Goal: Information Seeking & Learning: Check status

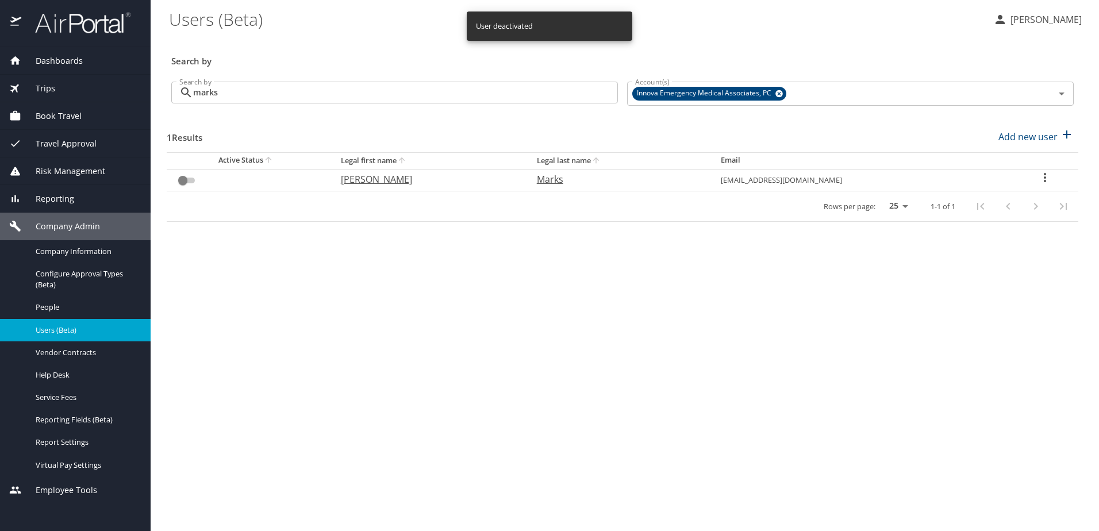
click at [68, 66] on span "Dashboards" at bounding box center [52, 61] width 62 height 13
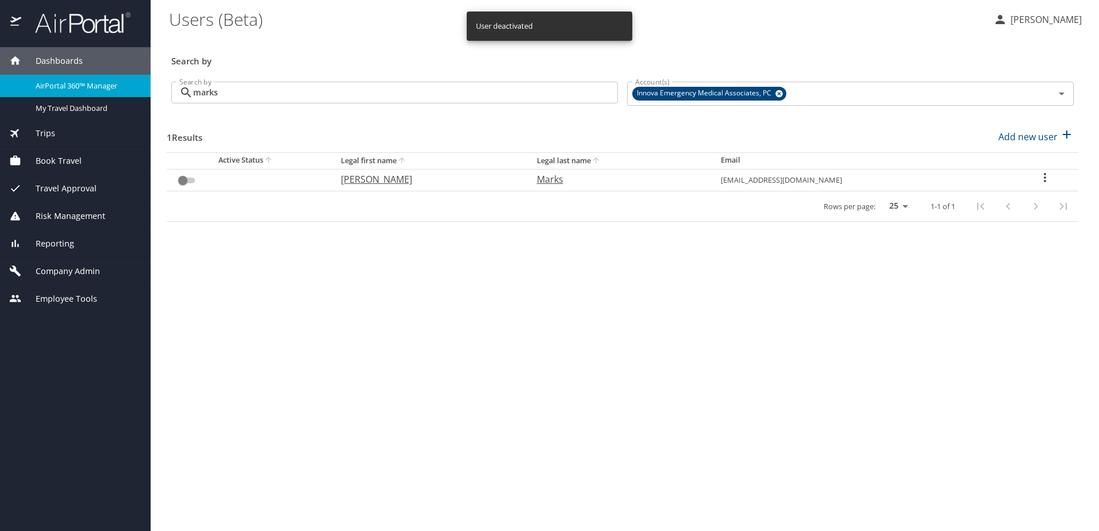
click at [93, 83] on span "AirPortal 360™ Manager" at bounding box center [86, 85] width 101 height 11
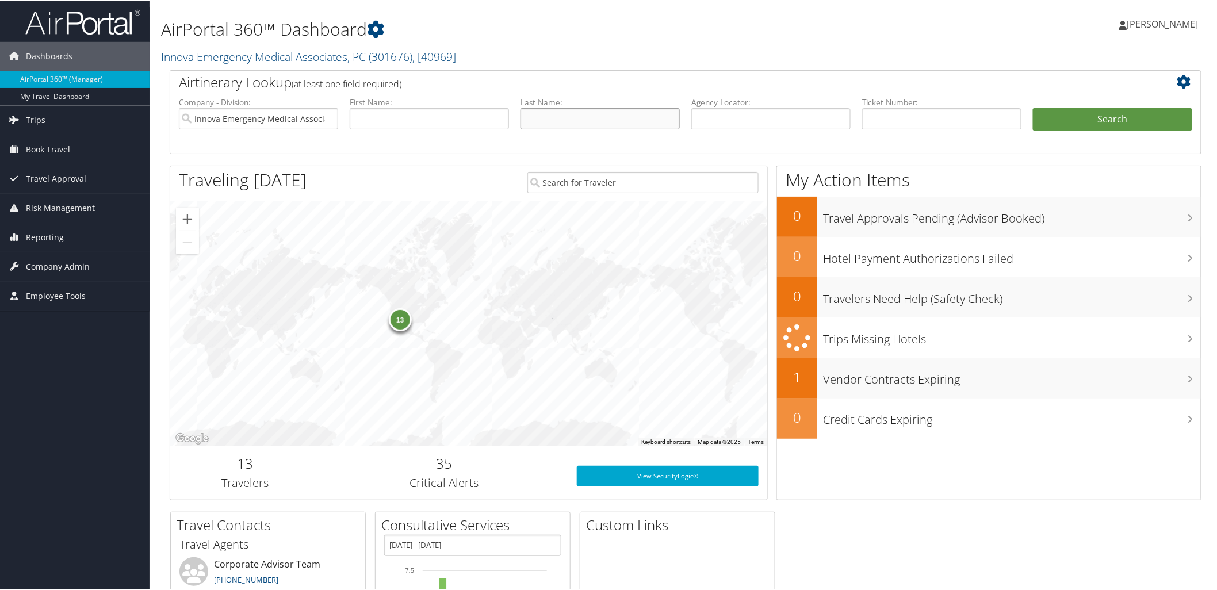
click at [582, 117] on input "text" at bounding box center [599, 117] width 159 height 21
type input "maxim"
click at [1096, 112] on button "Search" at bounding box center [1112, 118] width 159 height 23
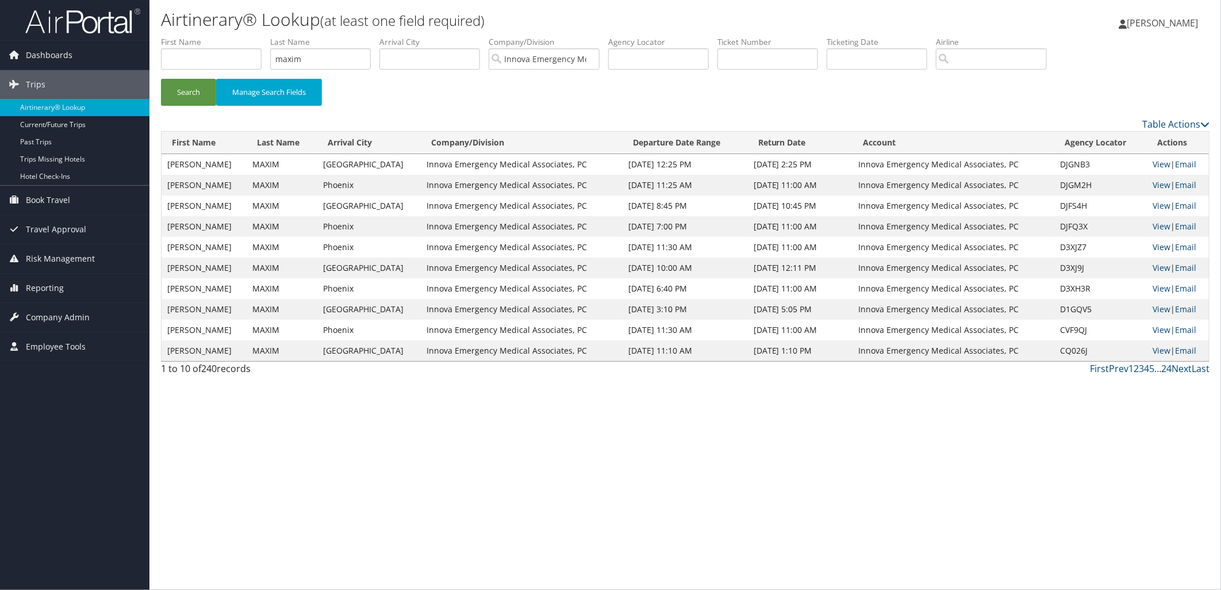
click at [1154, 246] on link "View" at bounding box center [1162, 246] width 18 height 11
click at [1157, 271] on link "View" at bounding box center [1162, 267] width 18 height 11
drag, startPoint x: 317, startPoint y: 58, endPoint x: 282, endPoint y: 53, distance: 36.0
click at [282, 53] on input "maxim" at bounding box center [320, 58] width 101 height 21
click at [189, 80] on button "Search" at bounding box center [188, 92] width 55 height 27
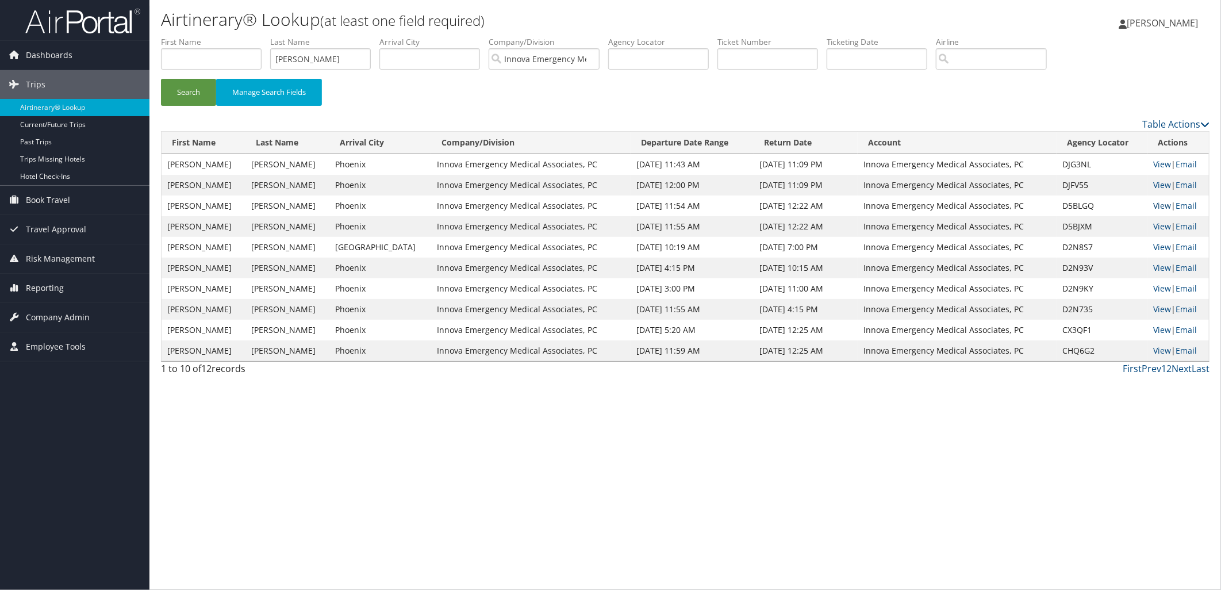
click at [1154, 202] on link "View" at bounding box center [1163, 205] width 18 height 11
click at [348, 61] on input "whitesel" at bounding box center [320, 58] width 101 height 21
click at [213, 93] on button "Search" at bounding box center [188, 92] width 55 height 27
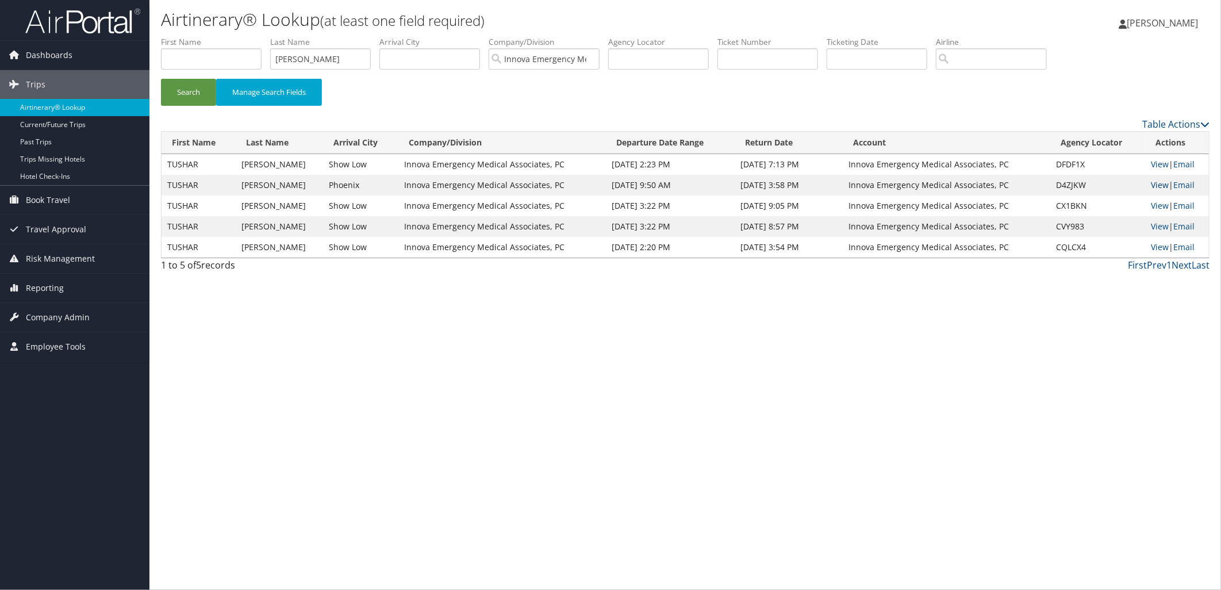
click at [1151, 182] on link "View" at bounding box center [1160, 184] width 18 height 11
drag, startPoint x: 323, startPoint y: 57, endPoint x: 261, endPoint y: 62, distance: 61.7
click at [261, 36] on ul "First Name Last Name alladi Departure City Arrival City Company/Division Innova…" at bounding box center [685, 36] width 1049 height 0
click at [209, 95] on button "Search" at bounding box center [188, 92] width 55 height 27
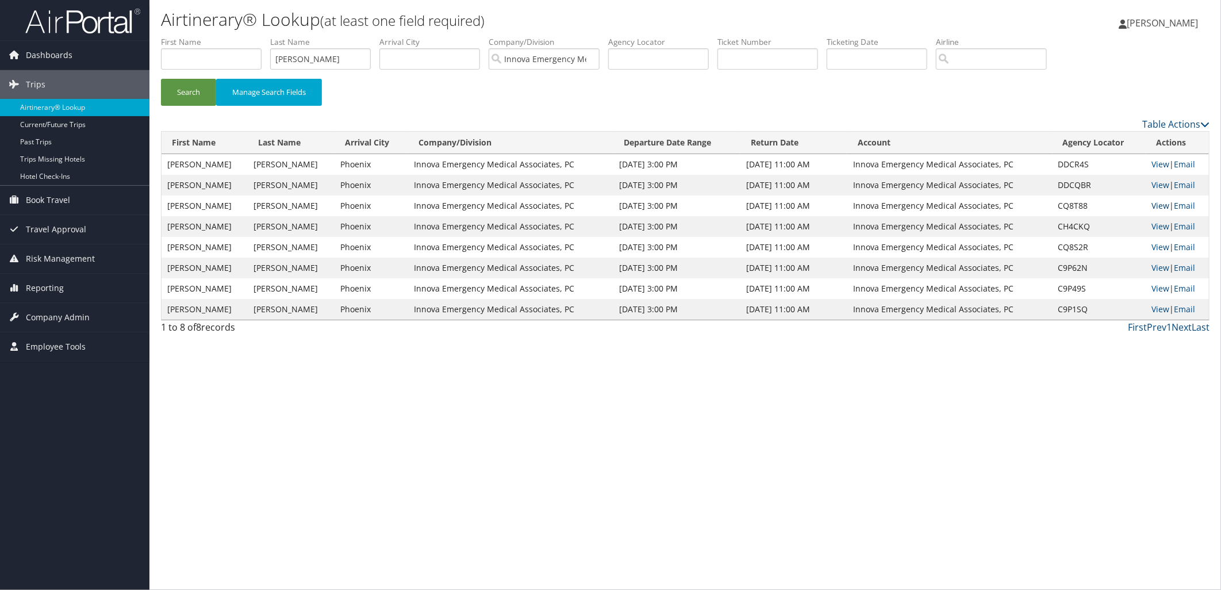
click at [1161, 205] on link "View" at bounding box center [1161, 205] width 18 height 11
drag, startPoint x: 356, startPoint y: 55, endPoint x: 282, endPoint y: 53, distance: 74.8
click at [282, 53] on input "wong" at bounding box center [320, 58] width 101 height 21
click at [161, 79] on button "Search" at bounding box center [188, 92] width 55 height 27
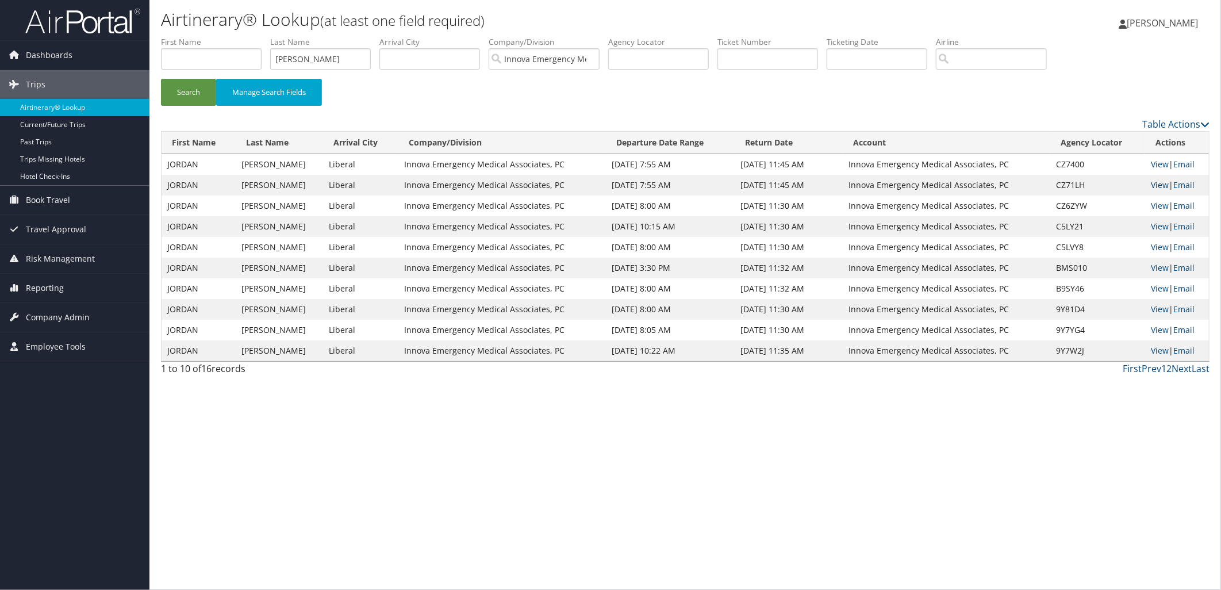
click at [1151, 185] on link "View" at bounding box center [1160, 184] width 18 height 11
drag, startPoint x: 321, startPoint y: 54, endPoint x: 232, endPoint y: 54, distance: 89.1
click at [232, 36] on ul "First Name Last Name ryan Departure City Arrival City Company/Division Innova E…" at bounding box center [685, 36] width 1049 height 0
click at [193, 101] on button "Search" at bounding box center [188, 92] width 55 height 27
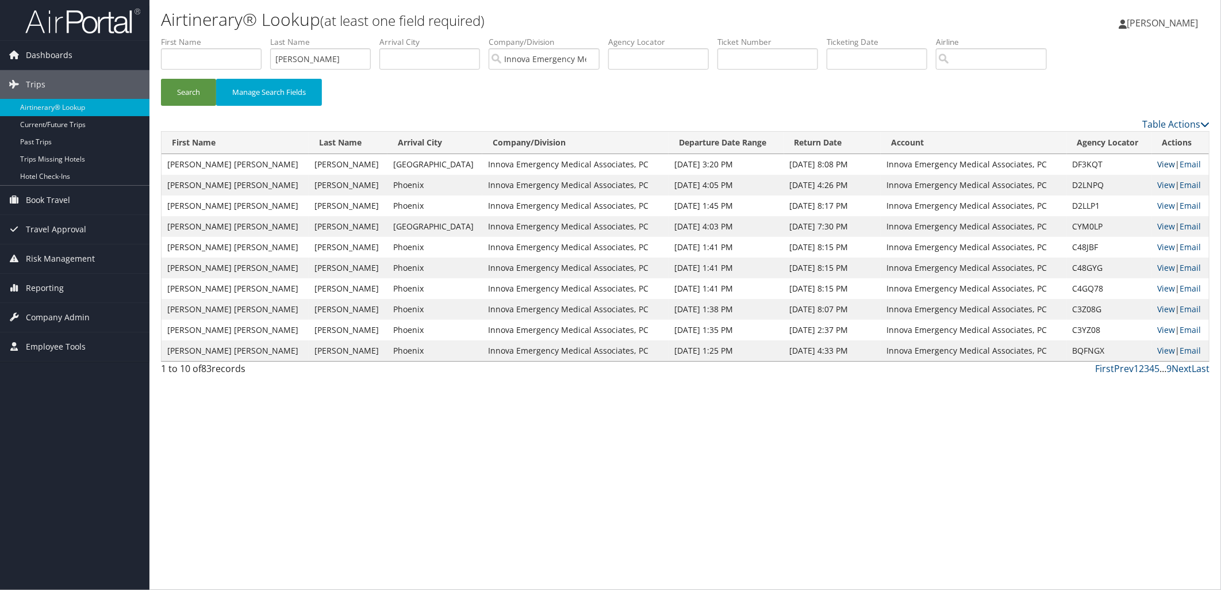
click at [1162, 164] on link "View" at bounding box center [1167, 164] width 18 height 11
drag, startPoint x: 309, startPoint y: 59, endPoint x: 239, endPoint y: 53, distance: 70.4
click at [239, 36] on ul "First Name Last Name wark Departure City Arrival City Company/Division Innova E…" at bounding box center [685, 36] width 1049 height 0
type input "skobel"
click at [161, 79] on button "Search" at bounding box center [188, 92] width 55 height 27
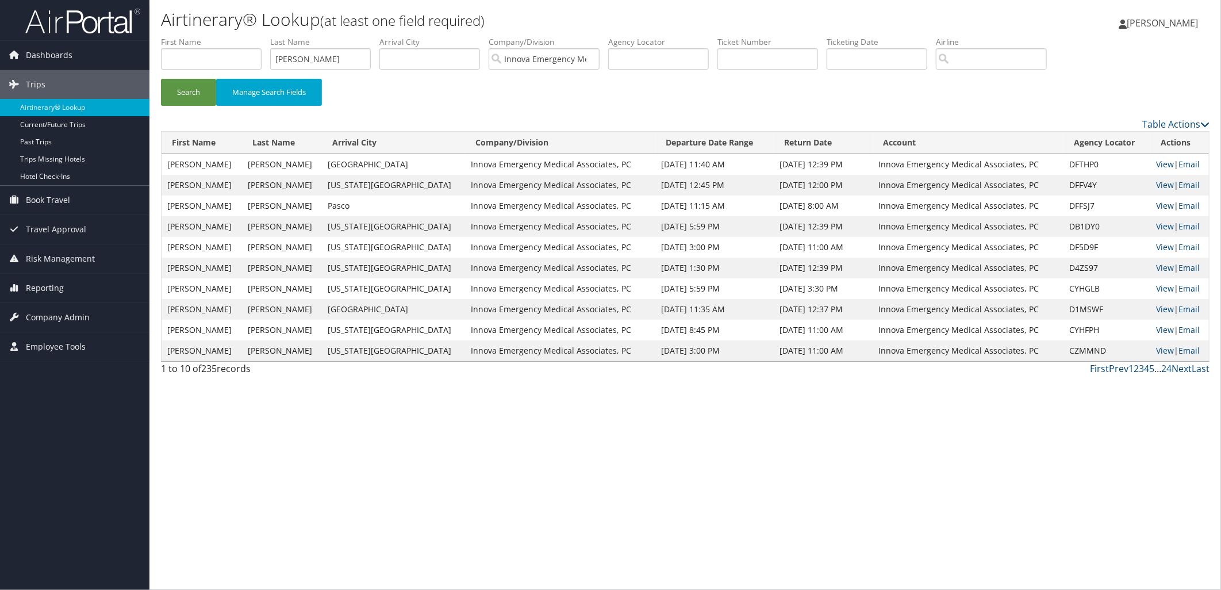
click at [1156, 208] on link "View" at bounding box center [1165, 205] width 18 height 11
click at [1156, 181] on link "View" at bounding box center [1165, 184] width 18 height 11
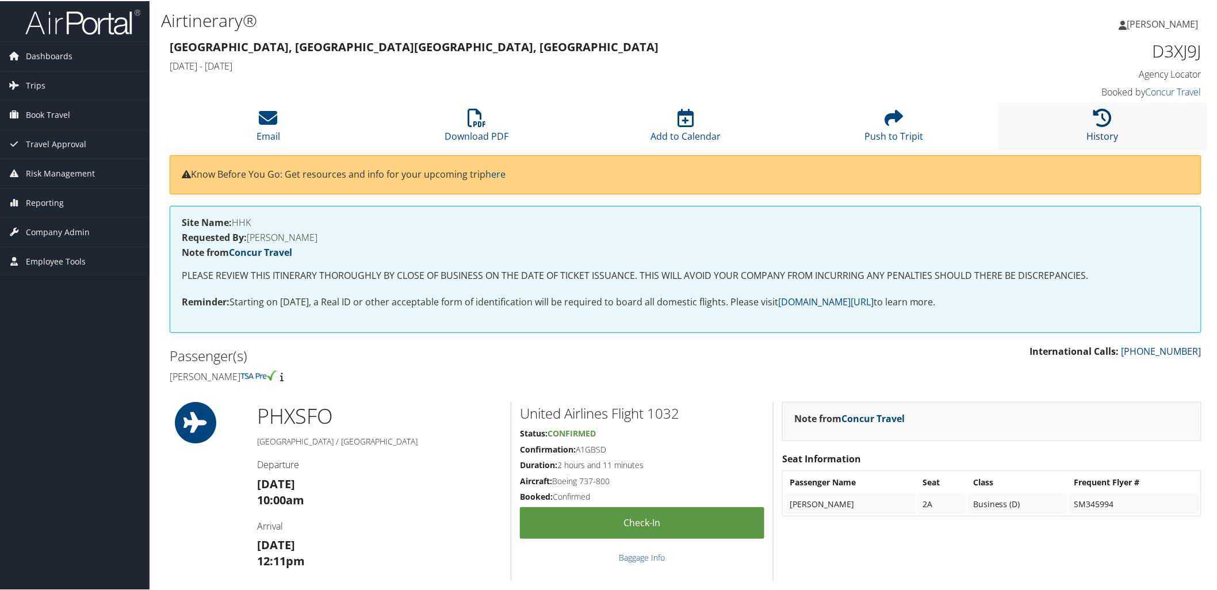
click at [1102, 117] on icon at bounding box center [1103, 117] width 18 height 18
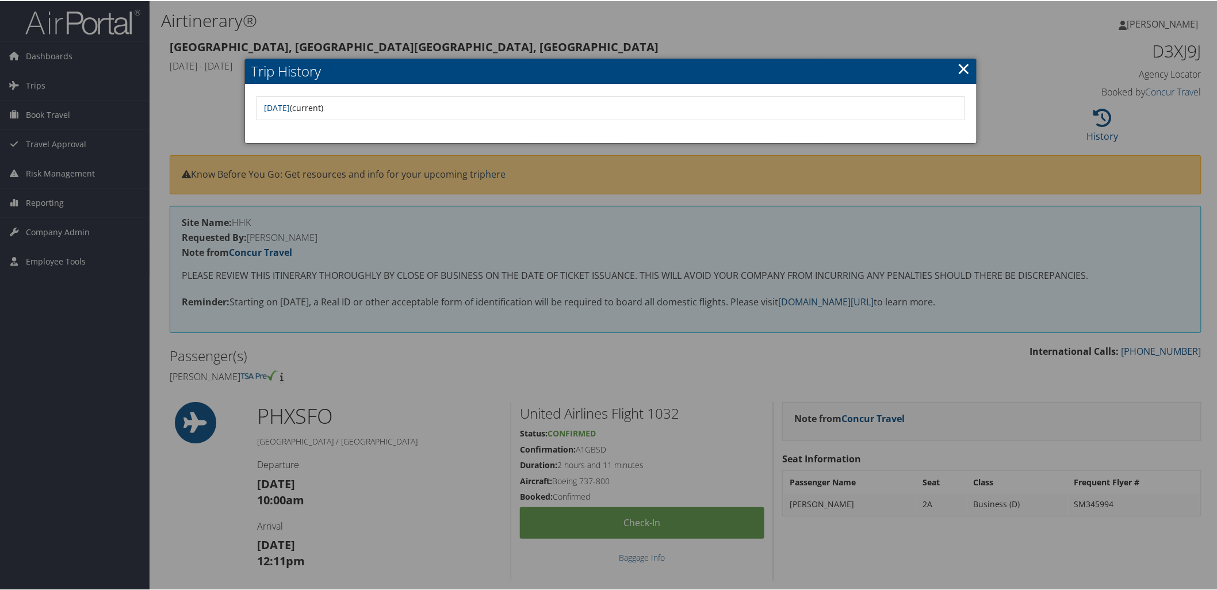
click at [454, 392] on div at bounding box center [610, 295] width 1221 height 590
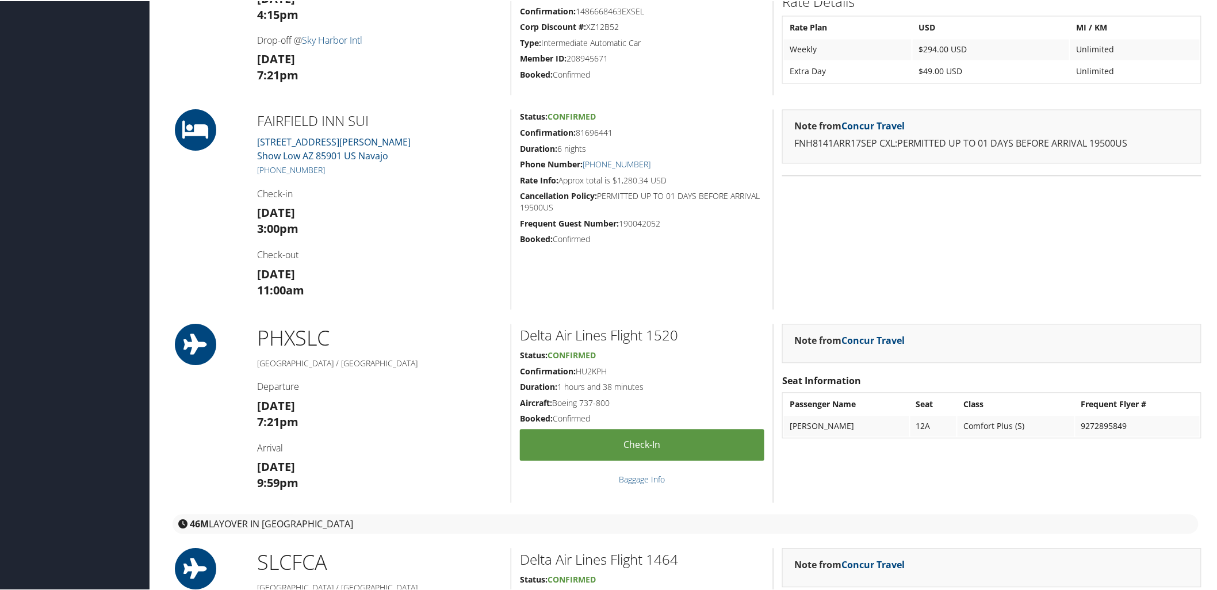
scroll to position [830, 0]
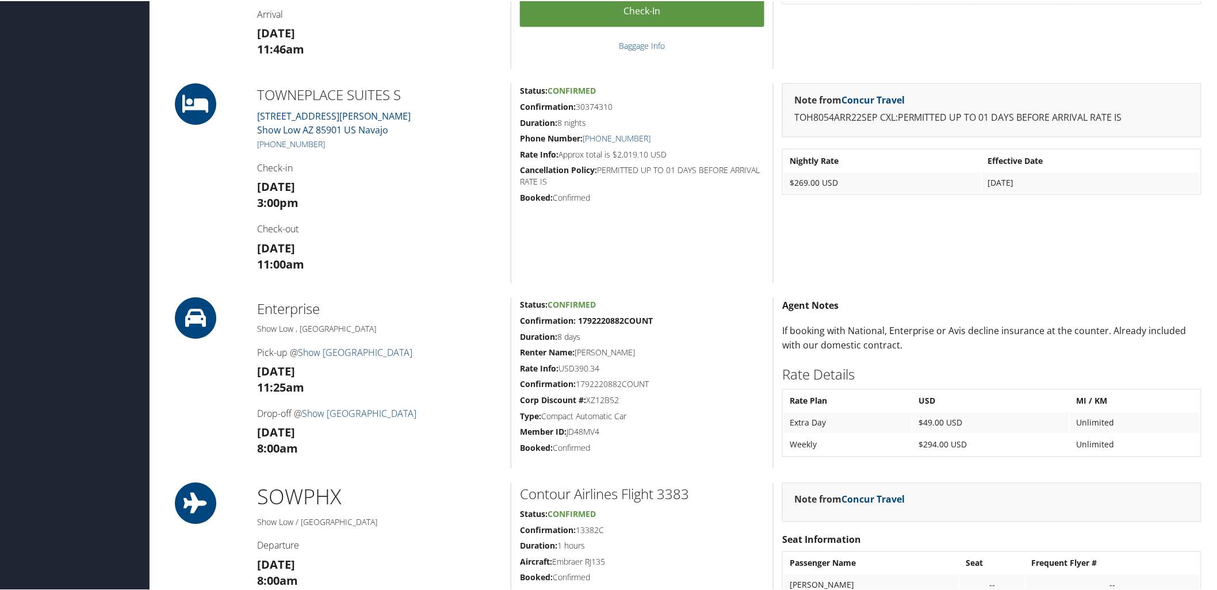
scroll to position [639, 0]
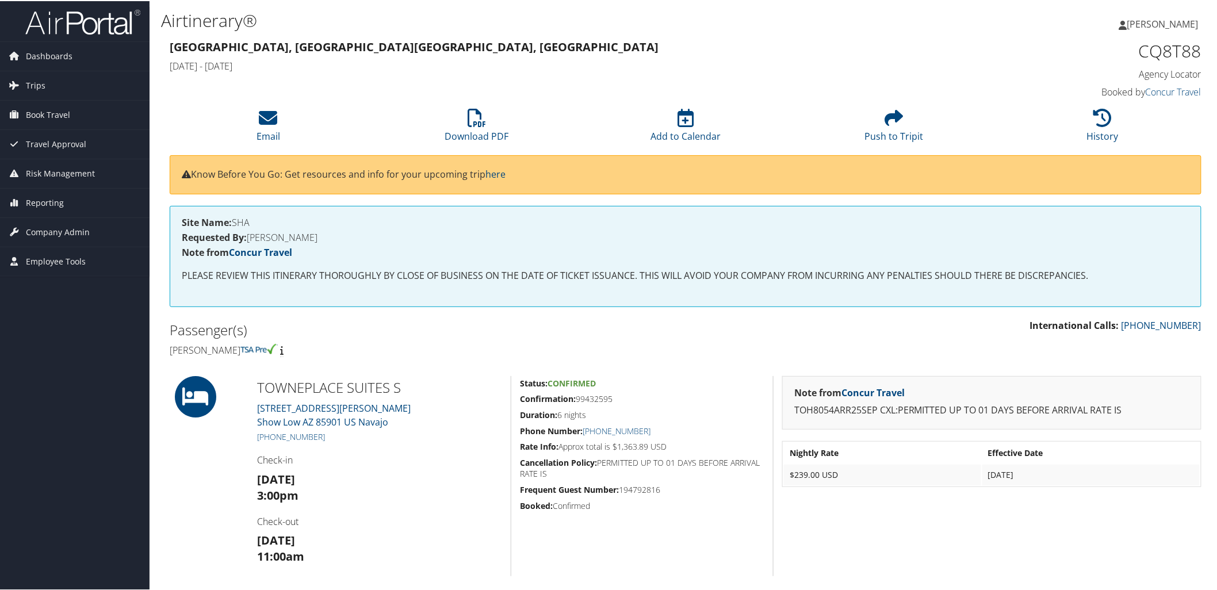
scroll to position [64, 0]
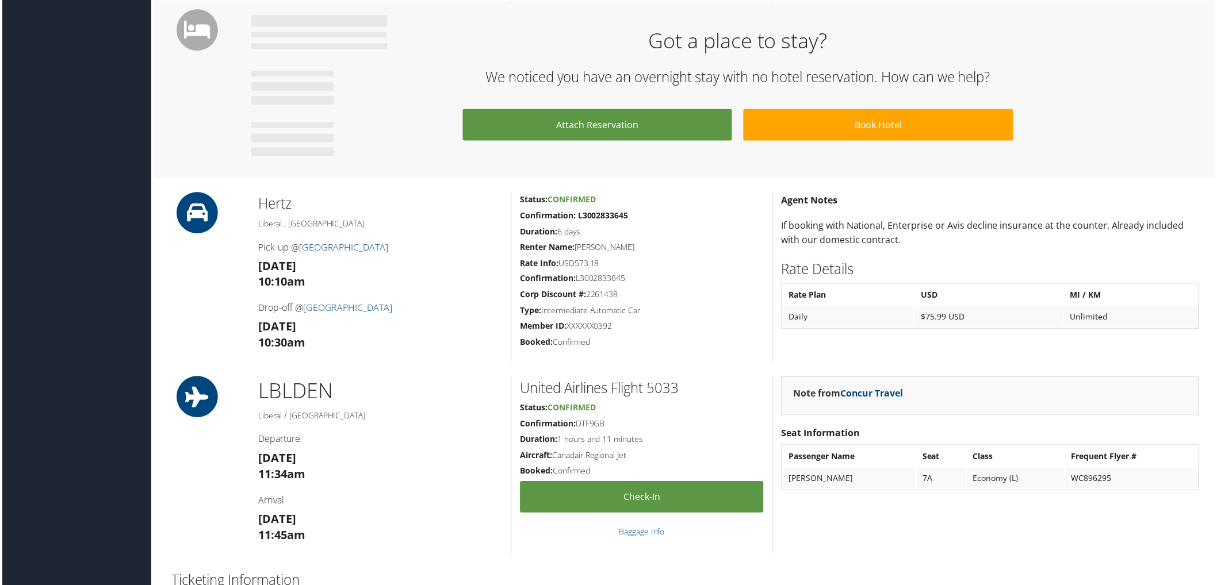
scroll to position [639, 0]
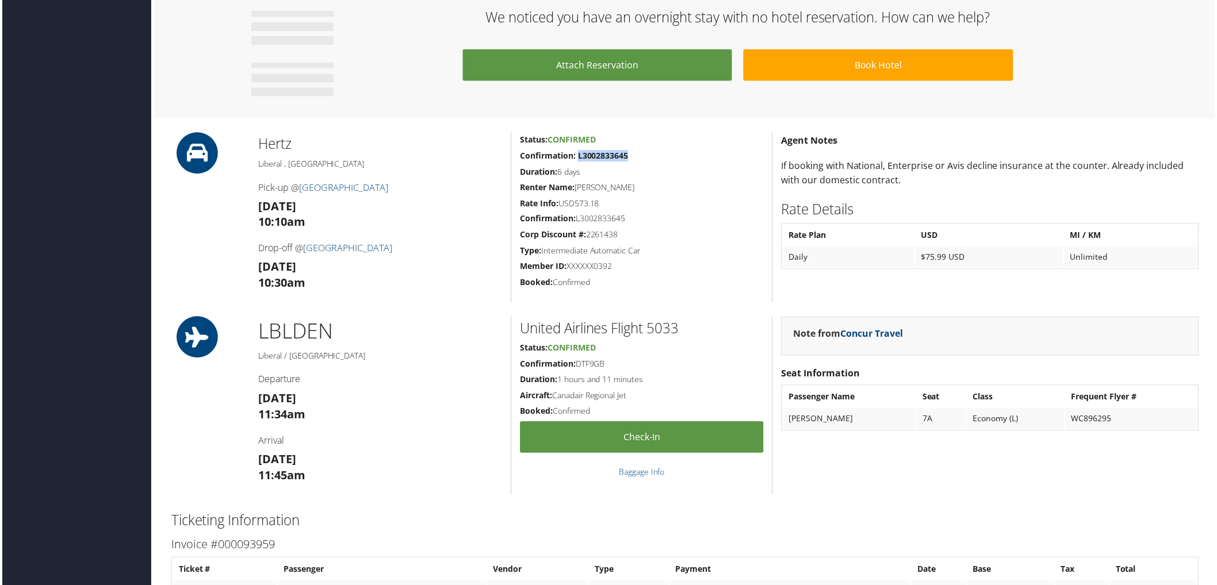
drag, startPoint x: 636, startPoint y: 154, endPoint x: 577, endPoint y: 158, distance: 59.4
click at [577, 158] on h5 "Confirmation: L3002833645" at bounding box center [642, 156] width 244 height 11
copy strong "L3002833645"
click at [629, 219] on h5 "Confirmation: L3002833645" at bounding box center [642, 219] width 244 height 11
drag, startPoint x: 622, startPoint y: 220, endPoint x: 577, endPoint y: 217, distance: 44.9
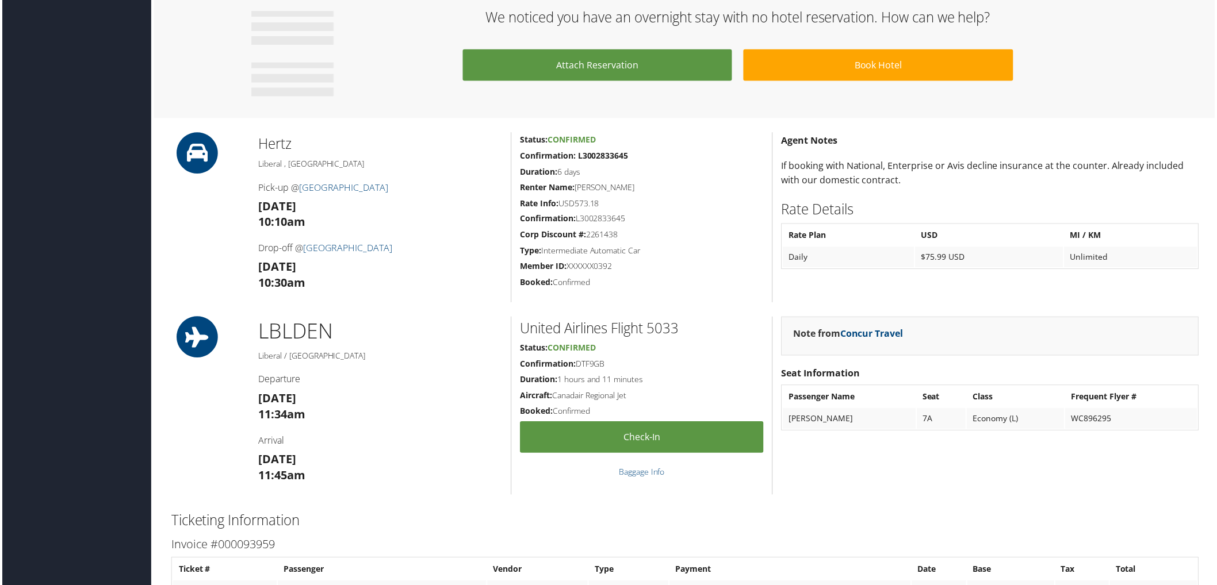
click at [577, 217] on h5 "Confirmation: L3002833645" at bounding box center [642, 219] width 244 height 11
copy h5 "L3002833645"
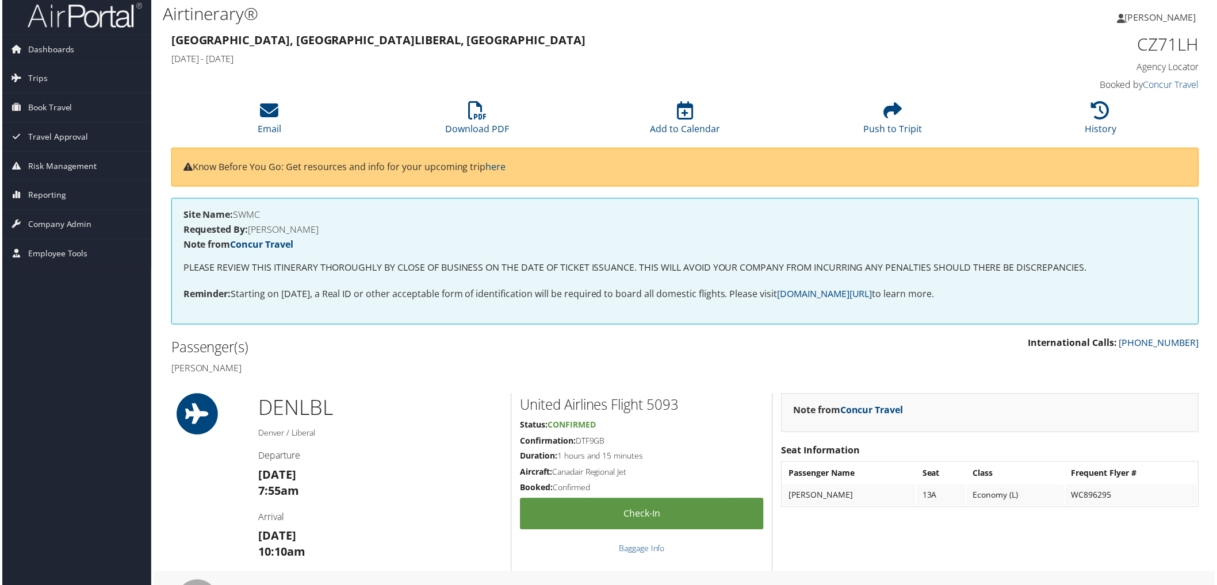
scroll to position [0, 0]
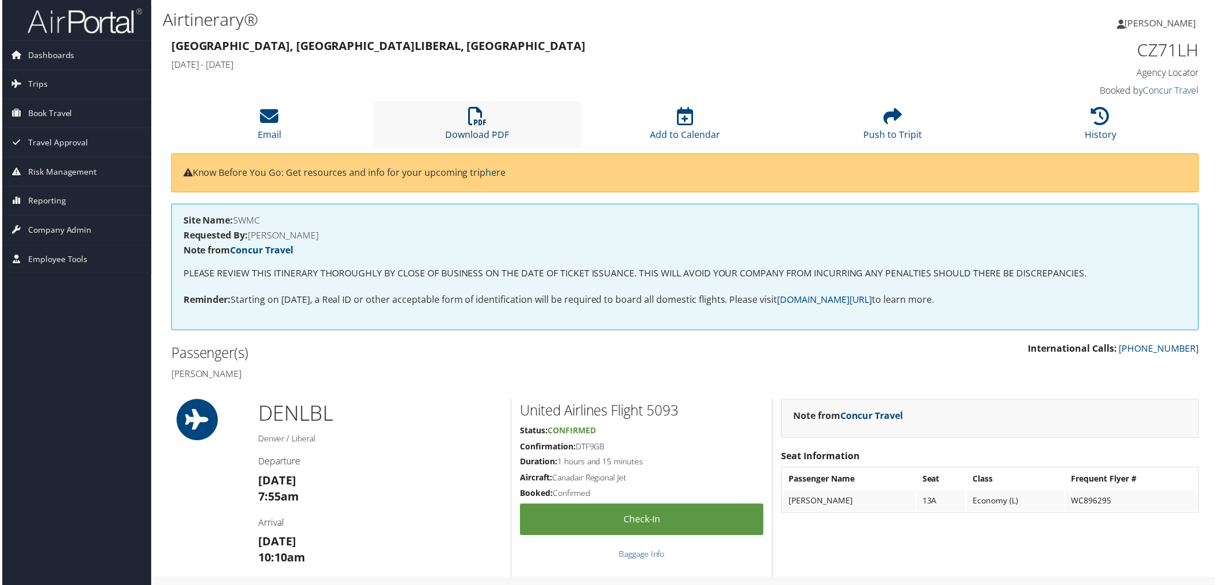
click at [467, 122] on icon at bounding box center [476, 117] width 18 height 18
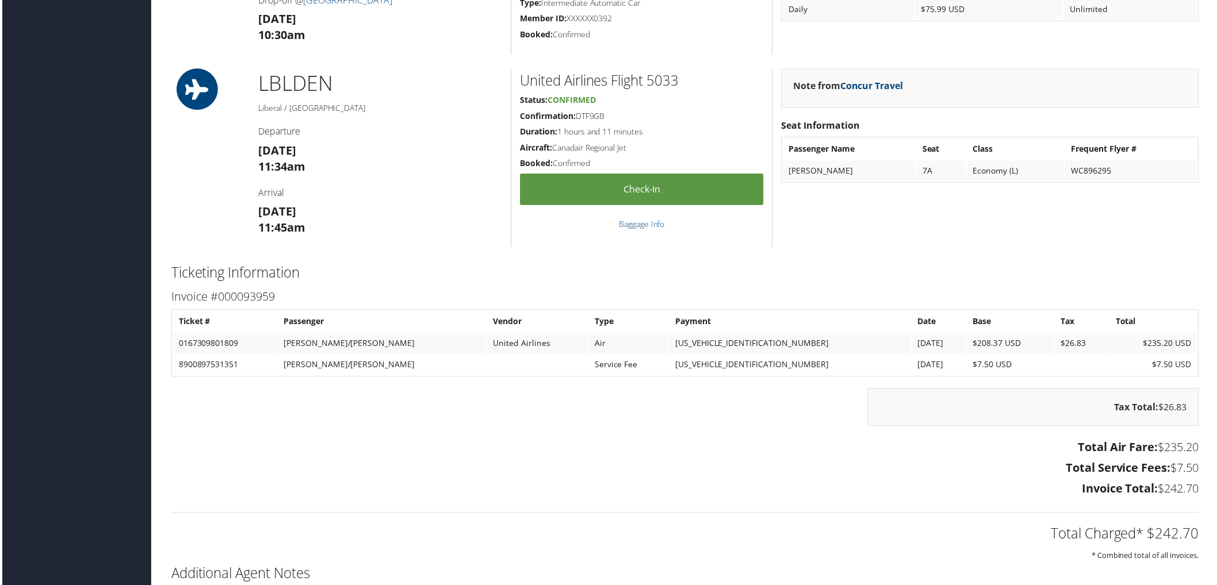
scroll to position [1019, 0]
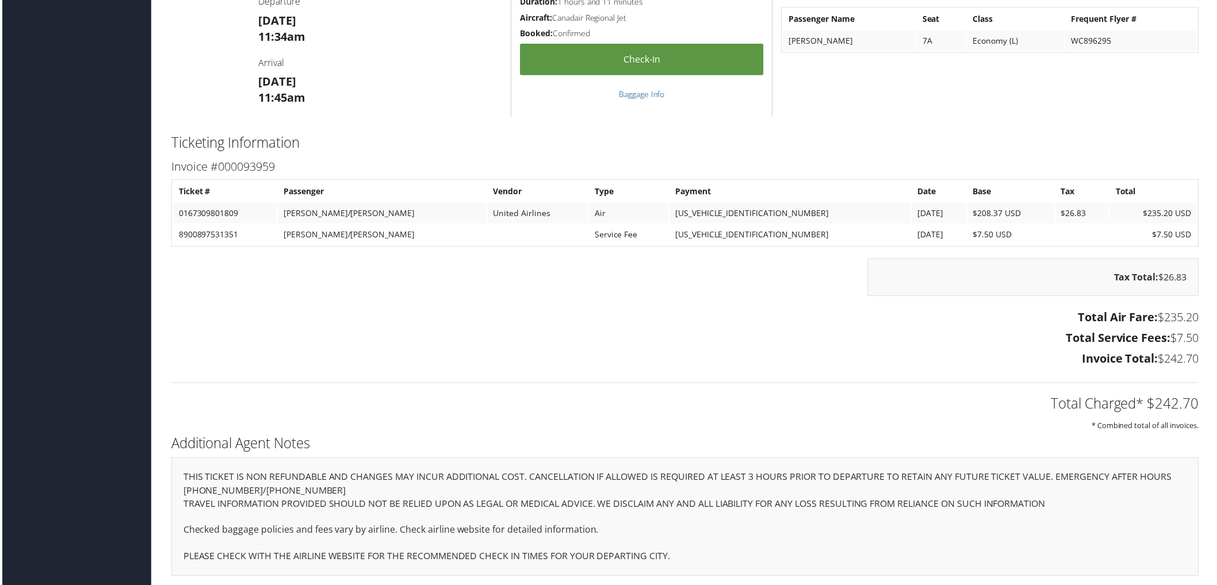
click at [772, 356] on h3 "Invoice Total: $242.70" at bounding box center [685, 360] width 1031 height 16
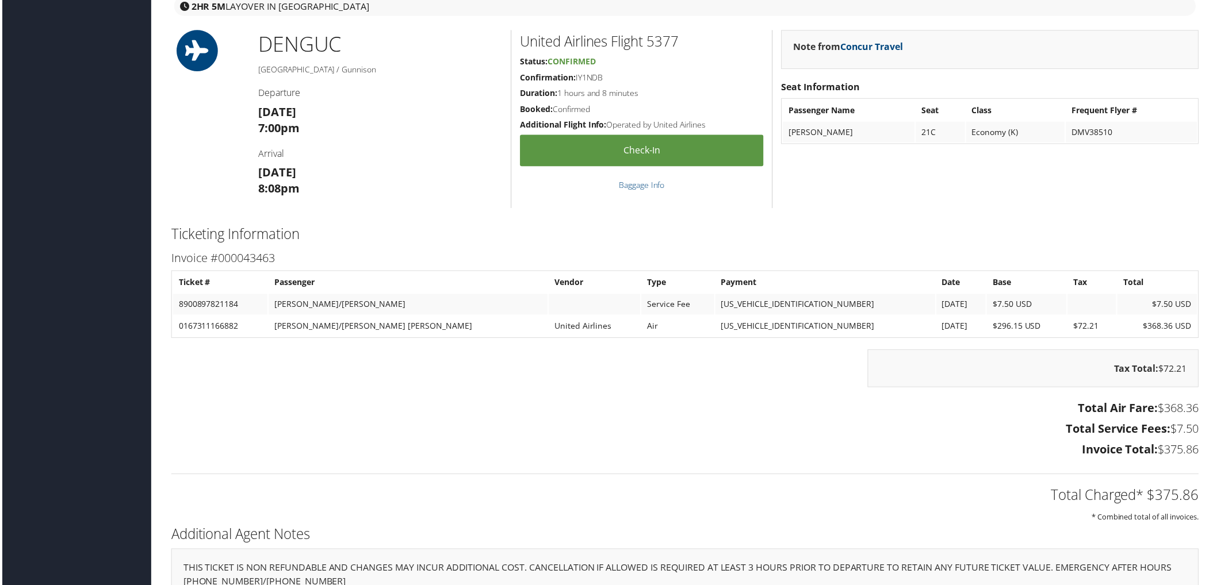
scroll to position [1468, 0]
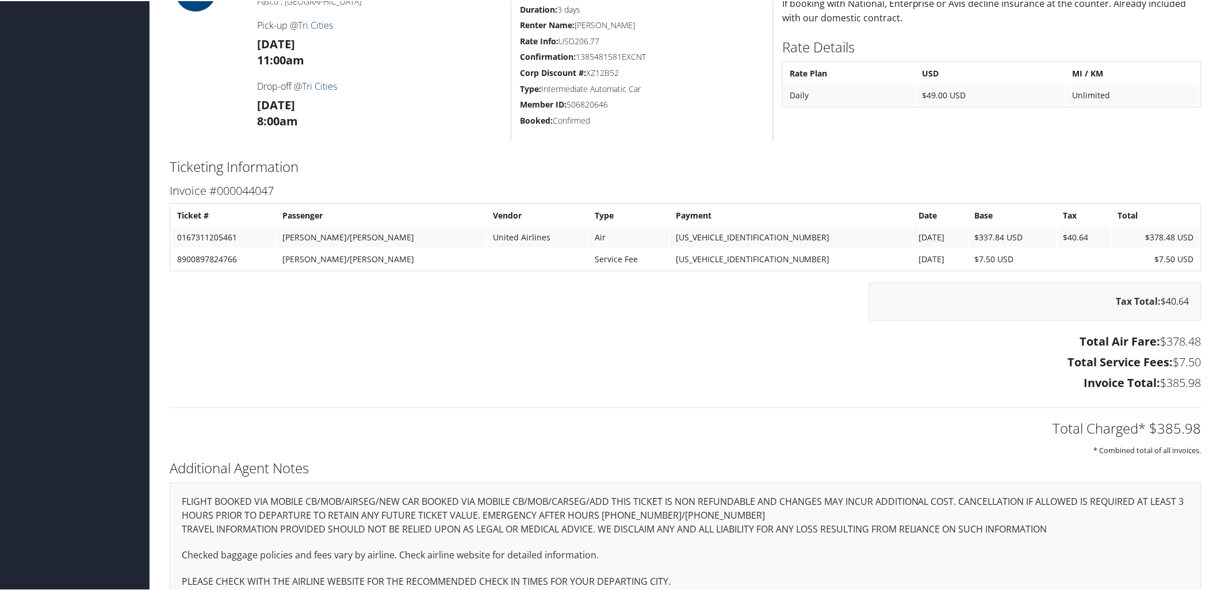
scroll to position [645, 0]
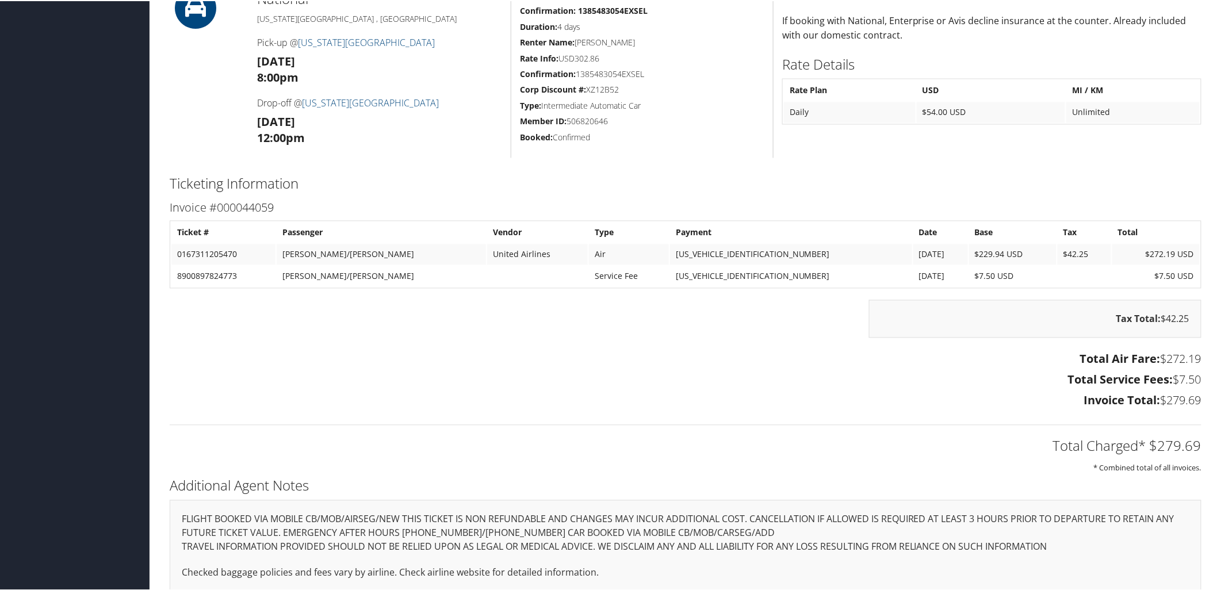
scroll to position [869, 0]
